Goal: Navigation & Orientation: Find specific page/section

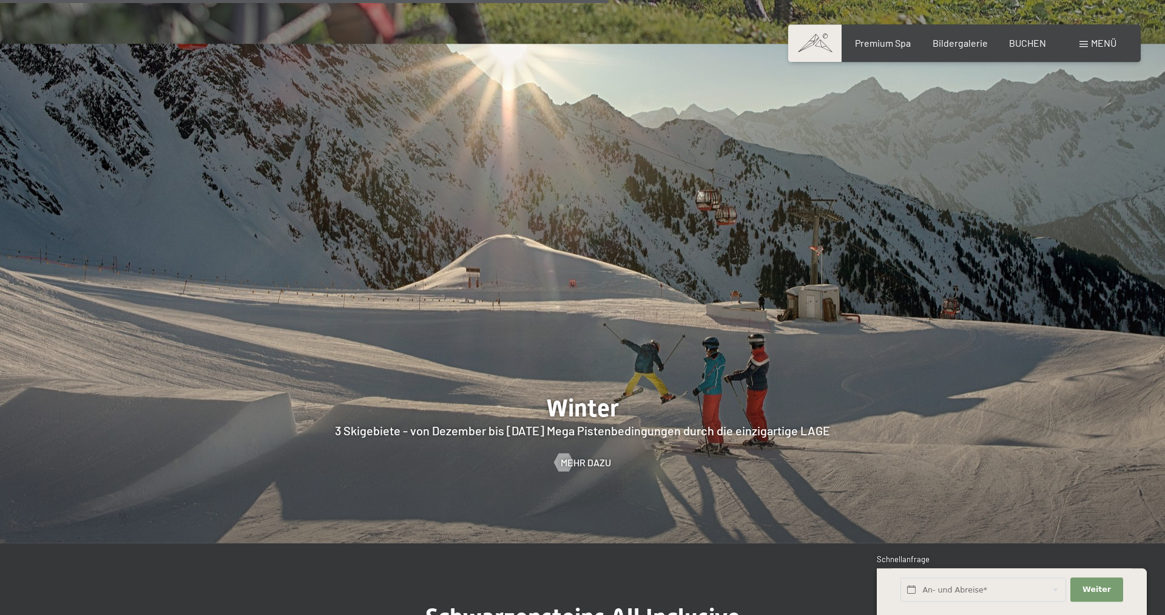
scroll to position [3218, 0]
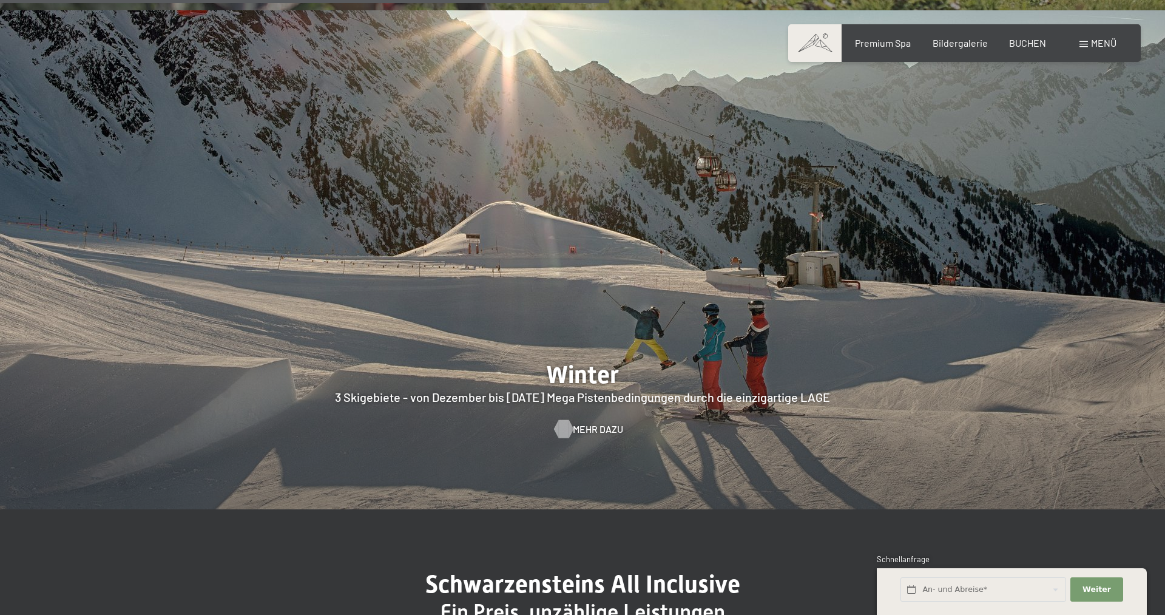
click at [580, 422] on span "Mehr dazu" at bounding box center [598, 428] width 50 height 13
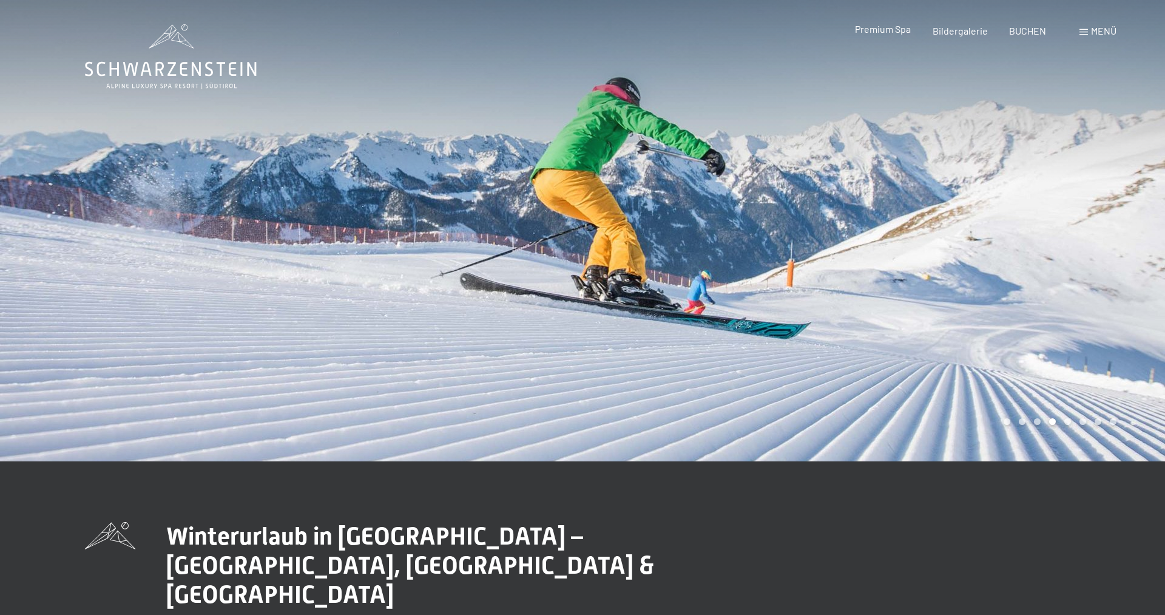
click at [886, 29] on span "Premium Spa" at bounding box center [883, 29] width 56 height 12
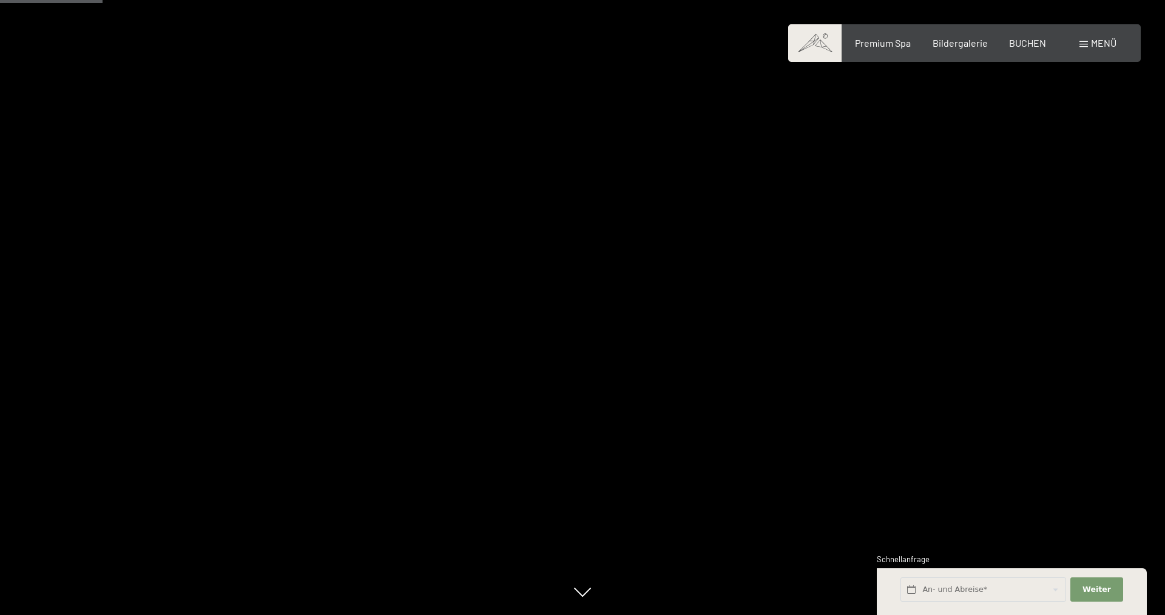
scroll to position [804, 0]
